Goal: Navigation & Orientation: Find specific page/section

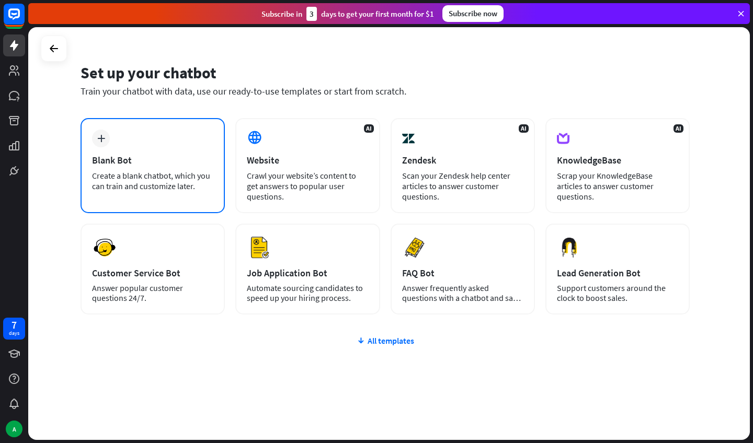
scroll to position [19, 0]
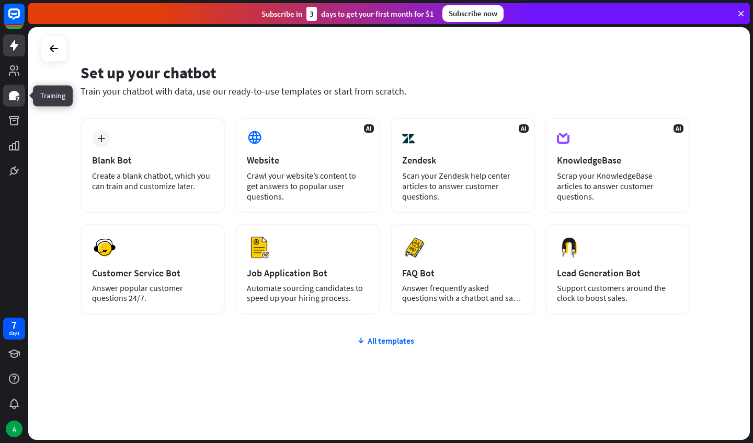
click at [17, 91] on icon at bounding box center [14, 95] width 13 height 13
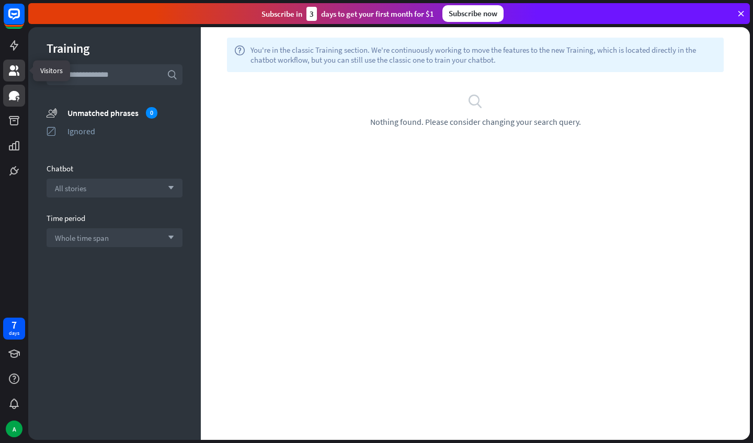
click at [15, 74] on icon at bounding box center [14, 70] width 10 height 10
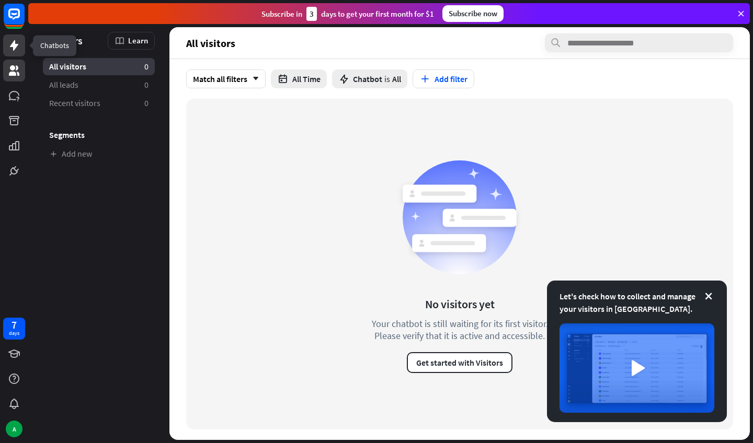
click at [16, 43] on icon at bounding box center [14, 45] width 13 height 13
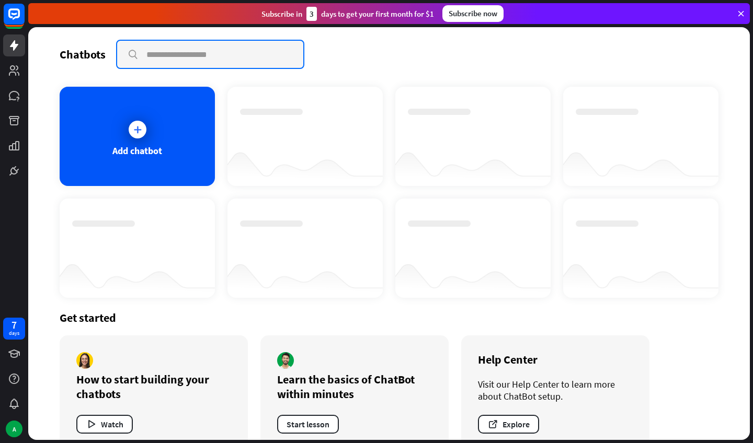
click at [232, 52] on input "text" at bounding box center [210, 54] width 186 height 27
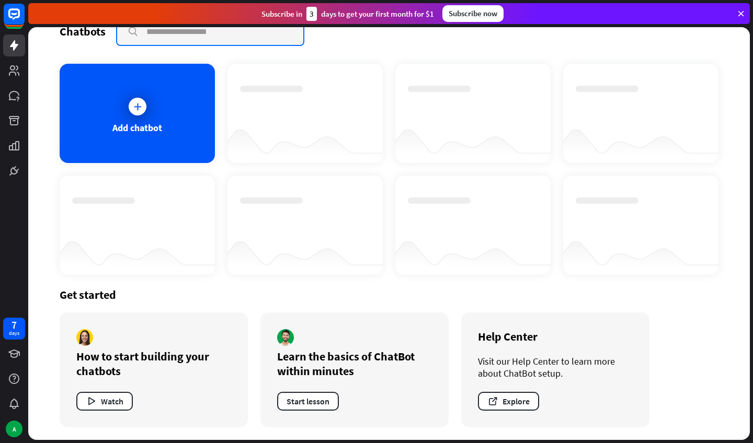
scroll to position [23, 0]
